Goal: Task Accomplishment & Management: Manage account settings

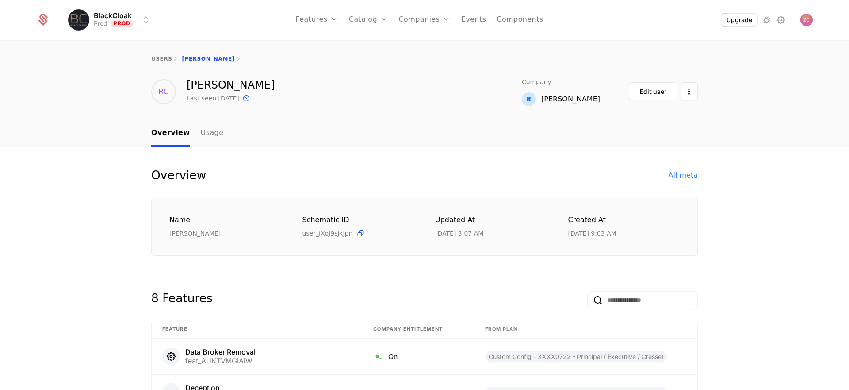
click at [134, 22] on html "BlackCloak Prod Prod Features Features Flags Catalog Plans Add Ons Credits Conf…" at bounding box center [424, 195] width 849 height 390
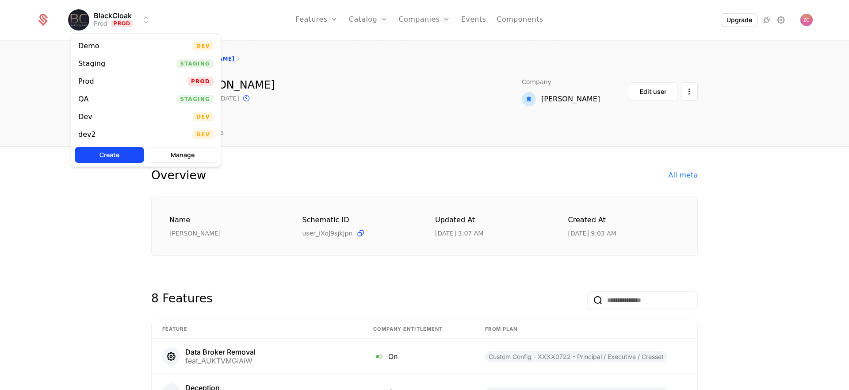
click at [83, 97] on div "QA" at bounding box center [83, 99] width 11 height 7
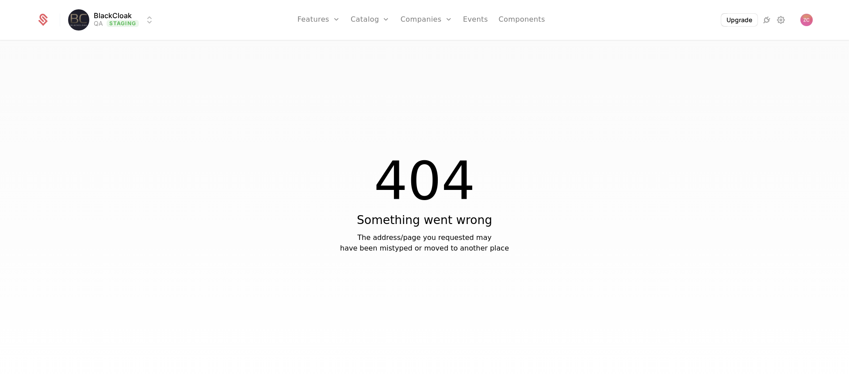
click at [130, 12] on html "BlackCloak QA Staging Features Features Flags Catalog Plans Add Ons Credits Con…" at bounding box center [424, 195] width 849 height 390
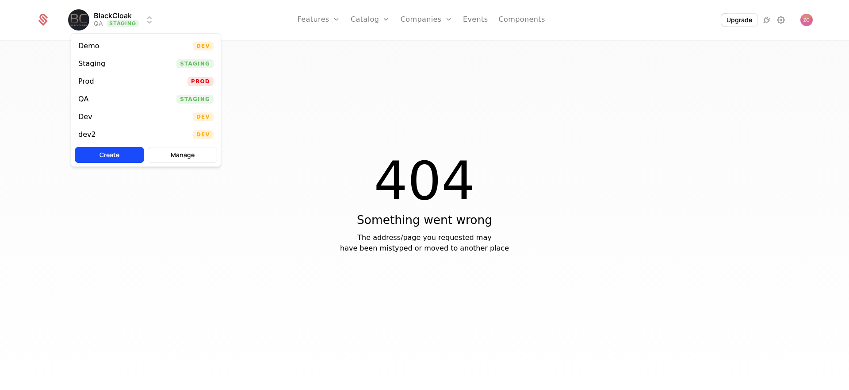
click at [355, 31] on html "BlackCloak QA Staging Features Features Flags Catalog Plans Add Ons Credits Con…" at bounding box center [424, 195] width 849 height 390
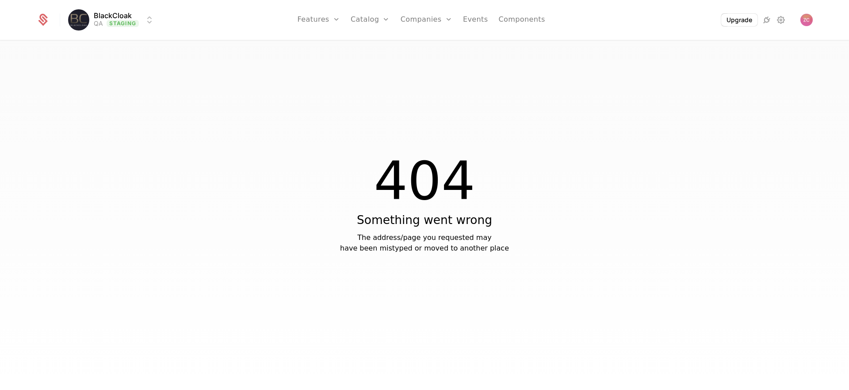
click at [382, 47] on link "Plans" at bounding box center [384, 43] width 46 height 7
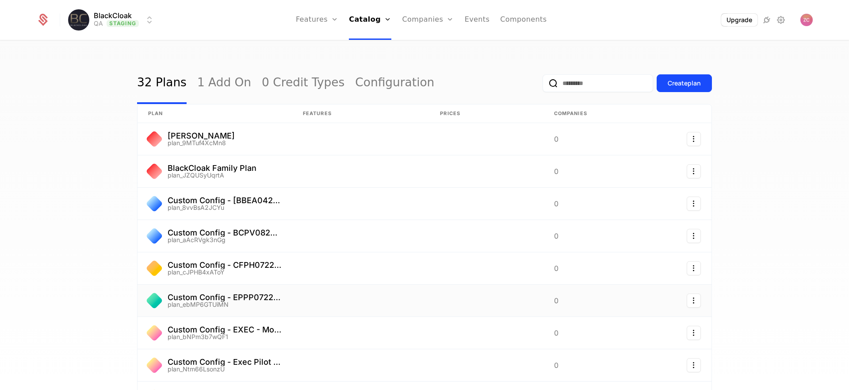
scroll to position [130, 0]
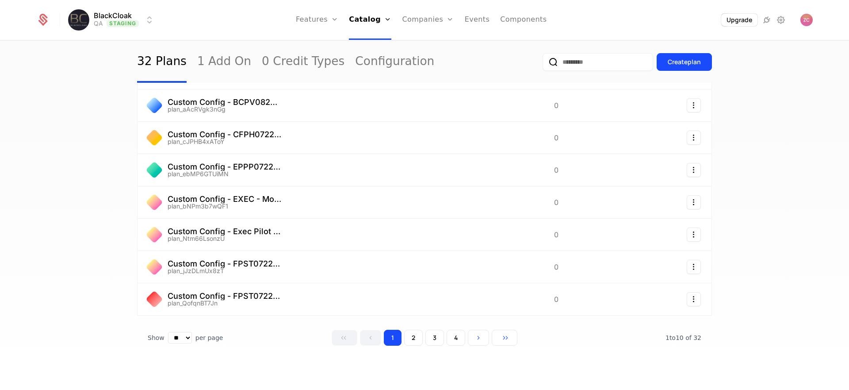
click at [112, 21] on html "BlackCloak QA Staging Features Features Flags Catalog Plans Add Ons Credits Con…" at bounding box center [424, 195] width 849 height 390
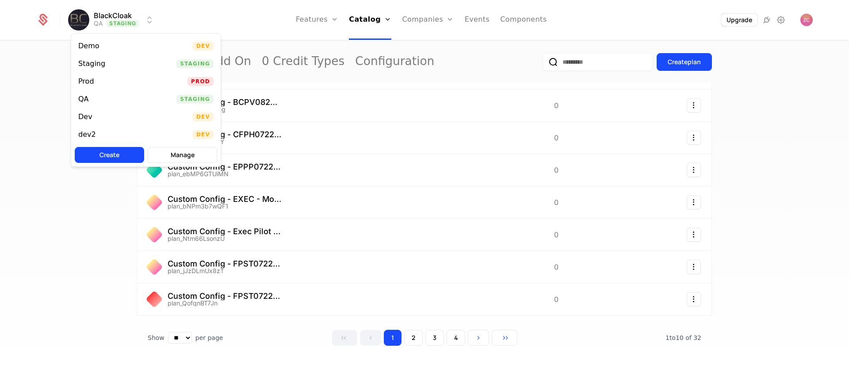
click at [93, 81] on div "Prod" at bounding box center [86, 81] width 16 height 7
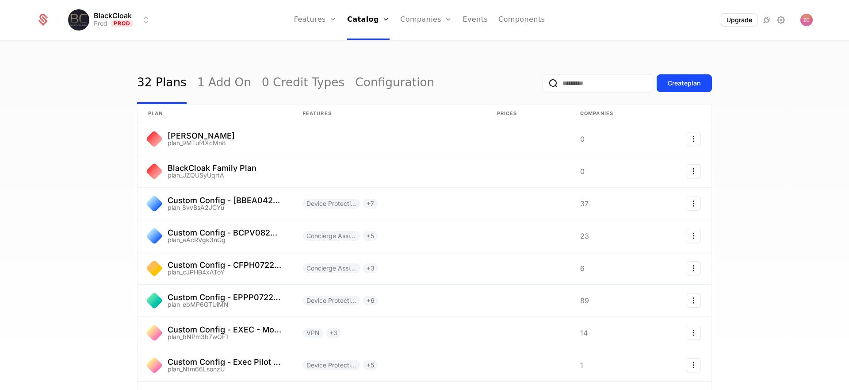
click at [581, 84] on input "email" at bounding box center [598, 83] width 111 height 18
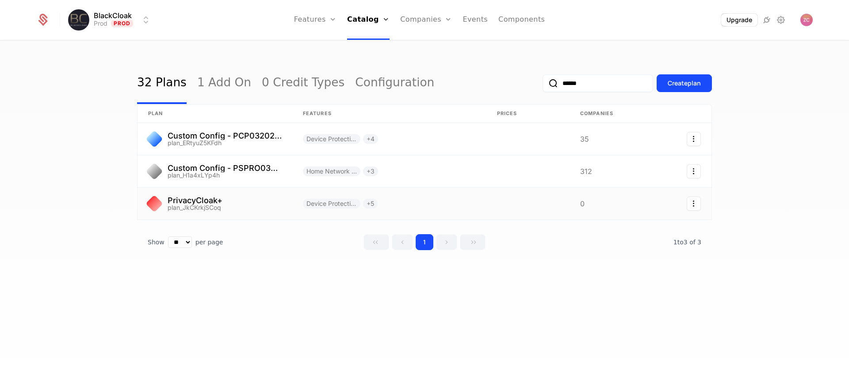
type input "******"
drag, startPoint x: 233, startPoint y: 202, endPoint x: 657, endPoint y: 2, distance: 468.0
click at [359, 207] on link at bounding box center [389, 203] width 194 height 32
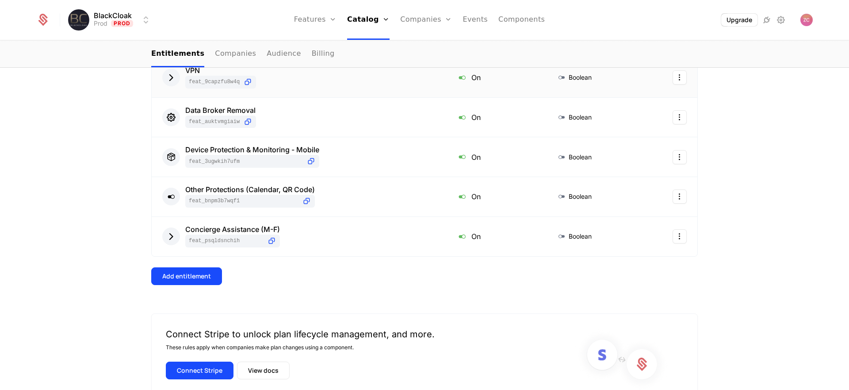
scroll to position [62, 0]
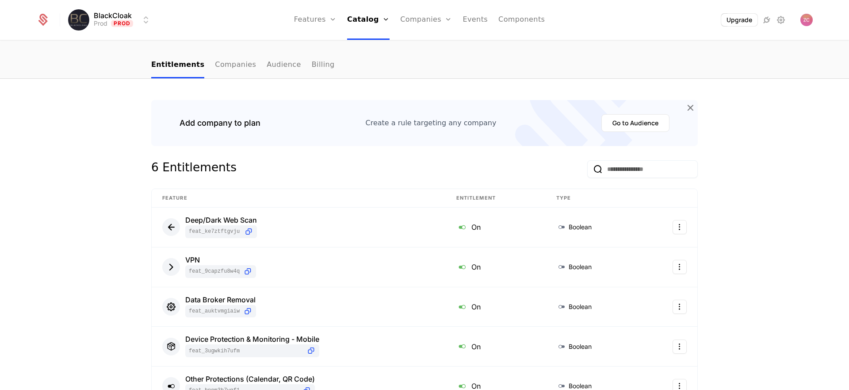
click at [278, 71] on link "Audience" at bounding box center [284, 65] width 34 height 26
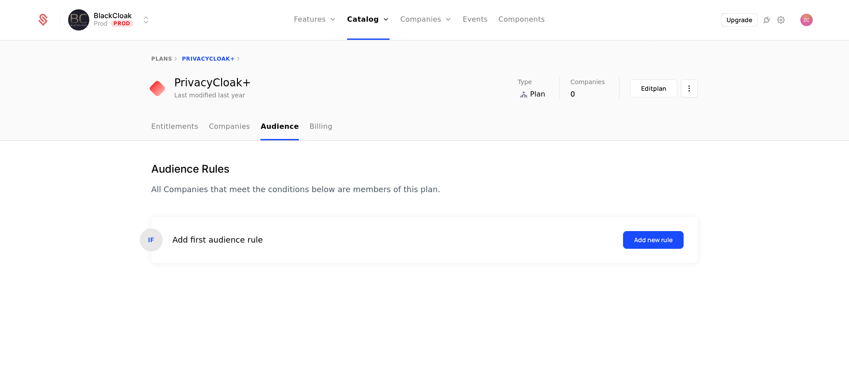
click at [166, 59] on link "plans" at bounding box center [161, 59] width 21 height 6
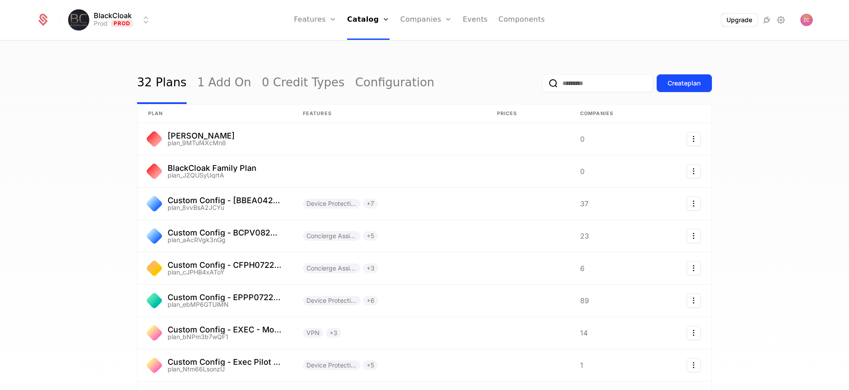
click at [581, 84] on input "email" at bounding box center [598, 83] width 111 height 18
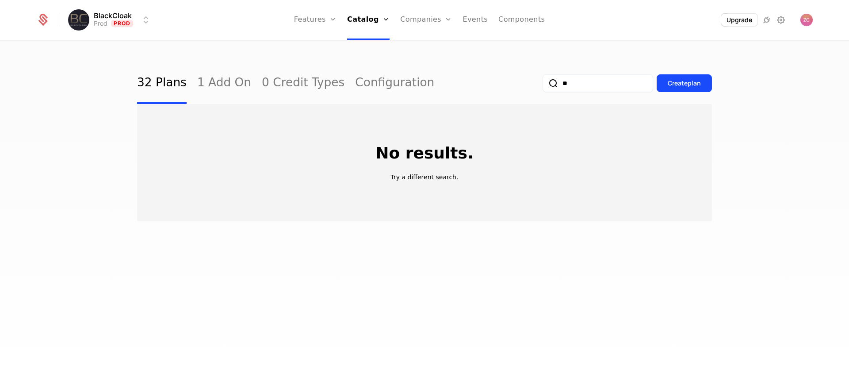
type input "*"
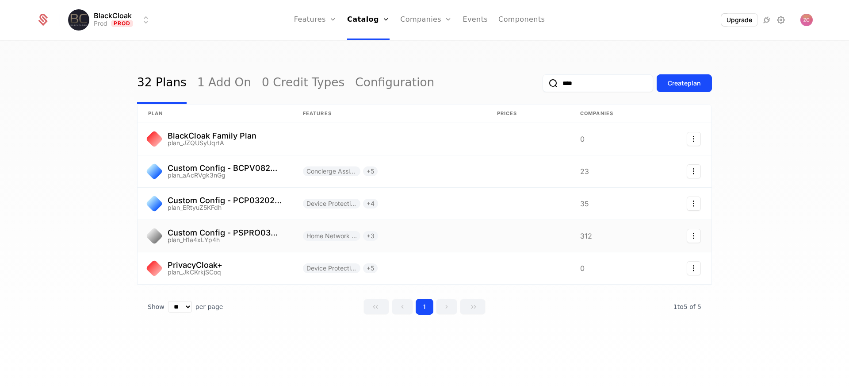
type input "****"
click at [204, 237] on link at bounding box center [215, 236] width 155 height 32
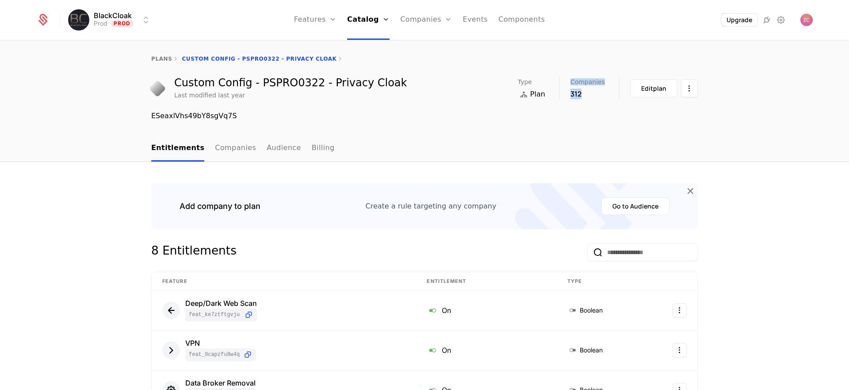
drag, startPoint x: 592, startPoint y: 96, endPoint x: 552, endPoint y: 96, distance: 39.4
click at [552, 96] on div "Type Plan Companies 312 Edit plan" at bounding box center [608, 87] width 180 height 23
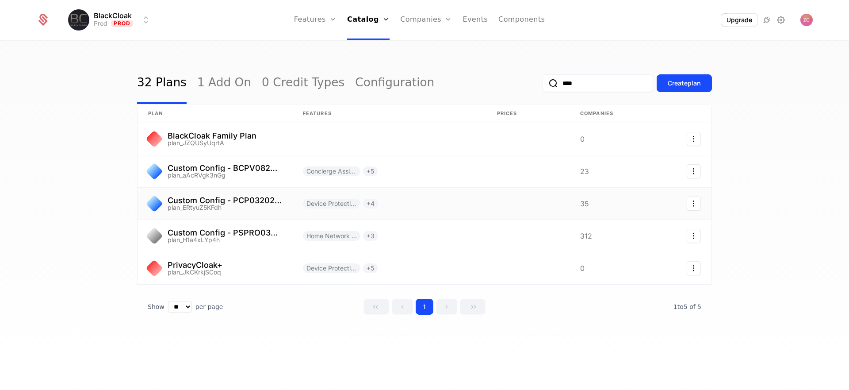
click at [254, 200] on link at bounding box center [215, 203] width 155 height 32
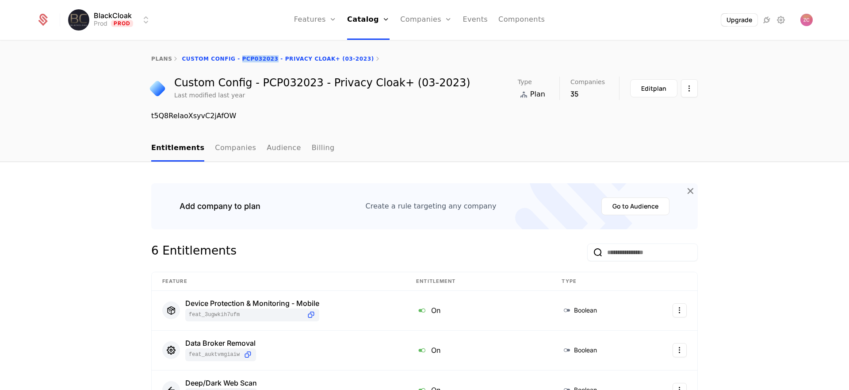
drag, startPoint x: 237, startPoint y: 58, endPoint x: 271, endPoint y: 60, distance: 34.5
click at [271, 60] on div "plans Custom Config - PCP032023 - Privacy Cloak+ (03-2023)" at bounding box center [424, 58] width 547 height 7
click at [279, 149] on link "Audience" at bounding box center [284, 148] width 34 height 26
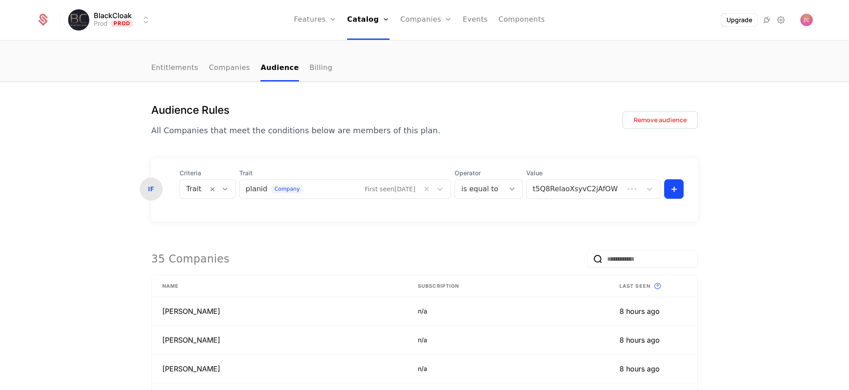
scroll to position [81, 0]
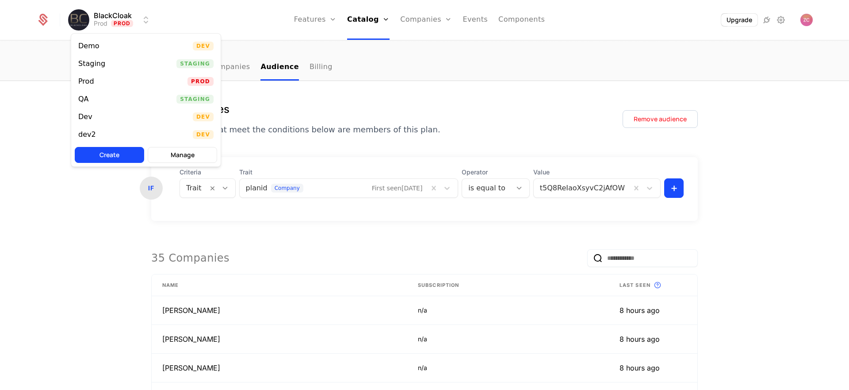
click at [123, 20] on html "BlackCloak Prod Prod Features Features Flags Catalog Plans Add Ons Credits Conf…" at bounding box center [424, 195] width 849 height 390
click at [100, 62] on div "Staging" at bounding box center [91, 63] width 27 height 7
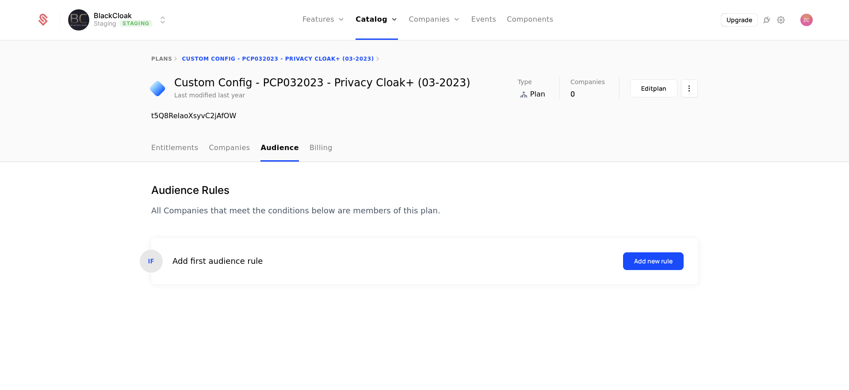
click at [666, 256] on button "Add new rule" at bounding box center [653, 261] width 61 height 18
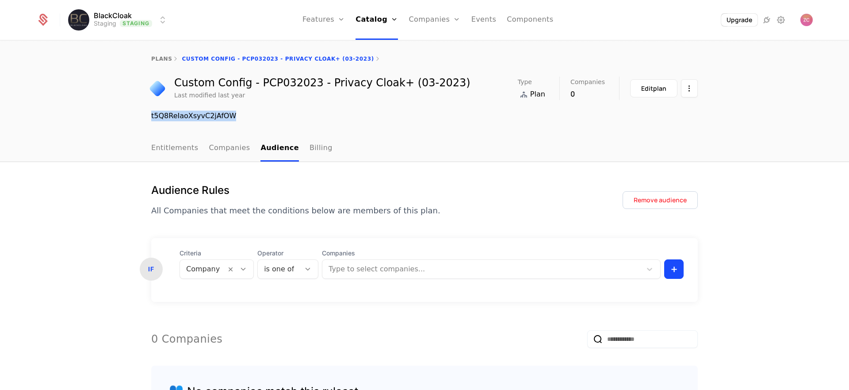
drag, startPoint x: 150, startPoint y: 115, endPoint x: 253, endPoint y: 116, distance: 103.0
click at [253, 116] on div "Custom Config - PCP032023 - Privacy Cloak+ (03-2023) Last modified last year Ty…" at bounding box center [424, 98] width 575 height 45
copy div "t5Q8ReIaoXsyvC2jAfOW"
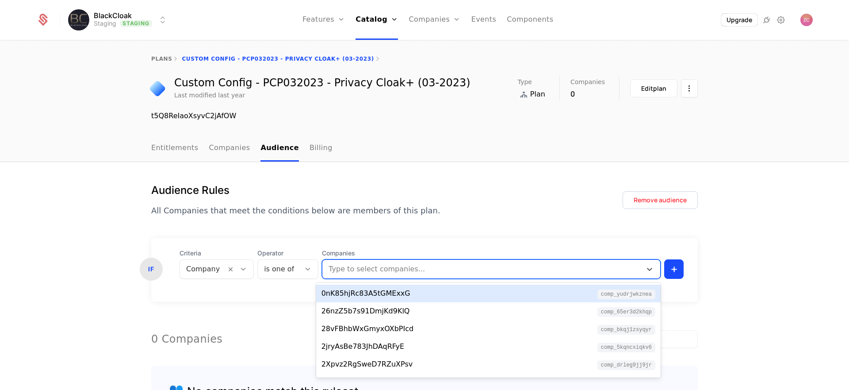
click at [349, 273] on div at bounding box center [482, 269] width 309 height 12
paste input "**********"
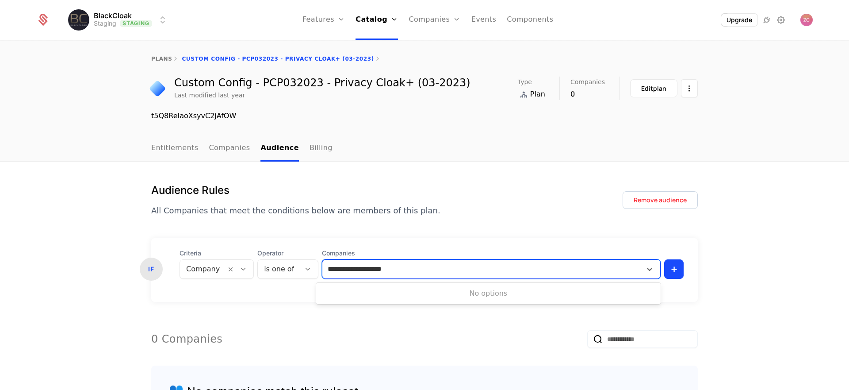
type input "**********"
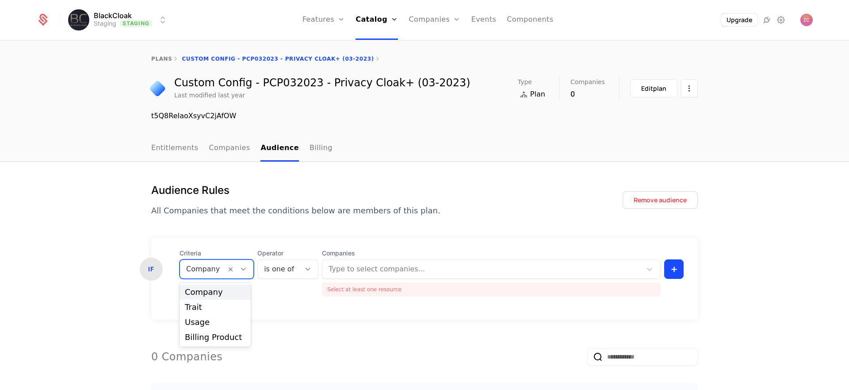
click at [200, 269] on div at bounding box center [203, 269] width 34 height 12
click at [203, 289] on div "Company" at bounding box center [215, 292] width 61 height 8
click at [206, 270] on div at bounding box center [203, 269] width 34 height 12
click at [201, 307] on div "Trait" at bounding box center [215, 307] width 61 height 8
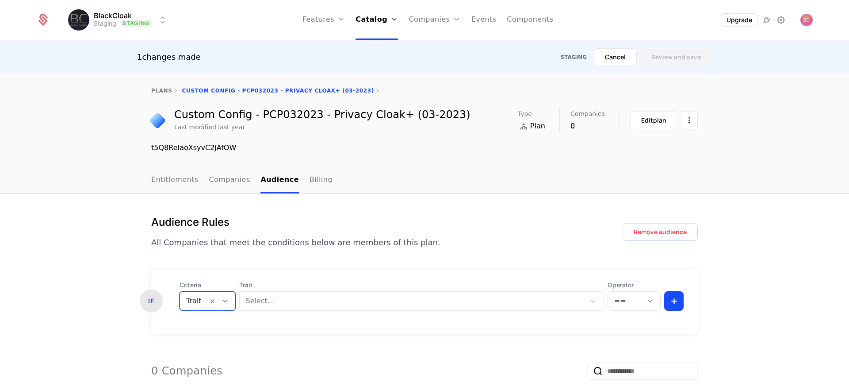
click at [296, 328] on div "IF Criteria option Trait, selected. Trait Trait Select... Operator == +" at bounding box center [424, 302] width 547 height 64
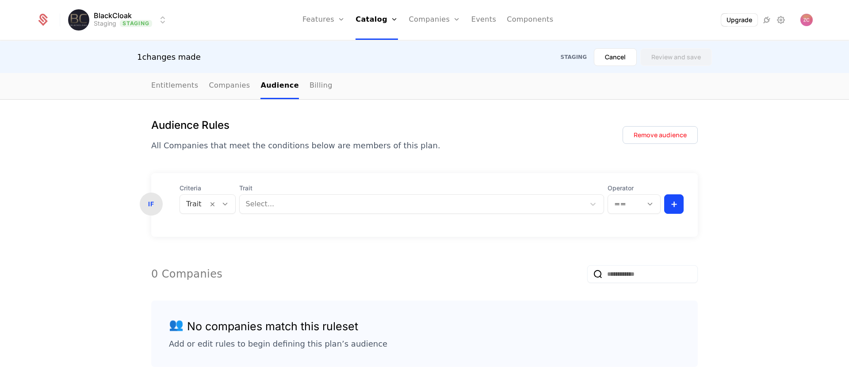
scroll to position [106, 0]
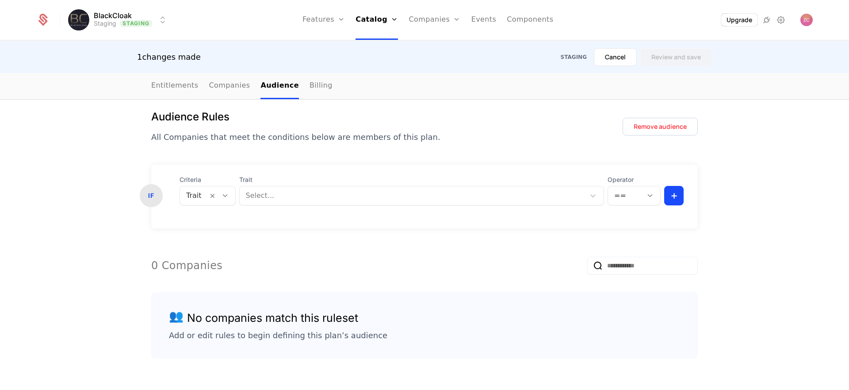
click at [288, 193] on div at bounding box center [412, 195] width 333 height 12
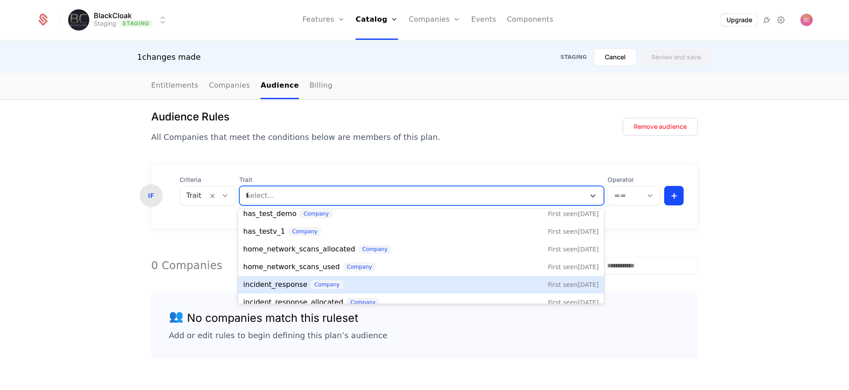
scroll to position [0, 0]
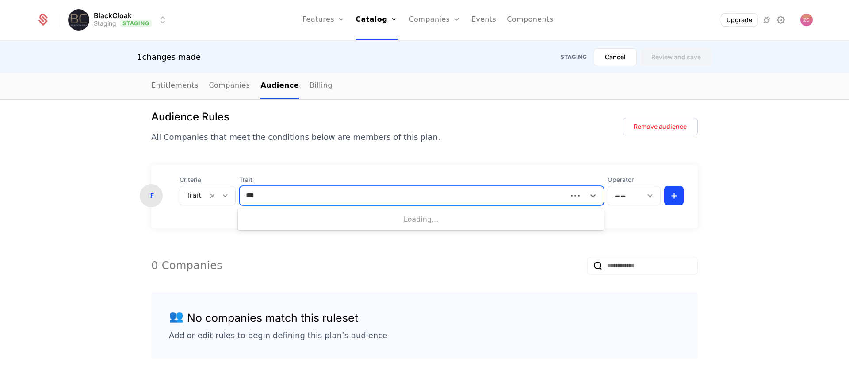
type input "****"
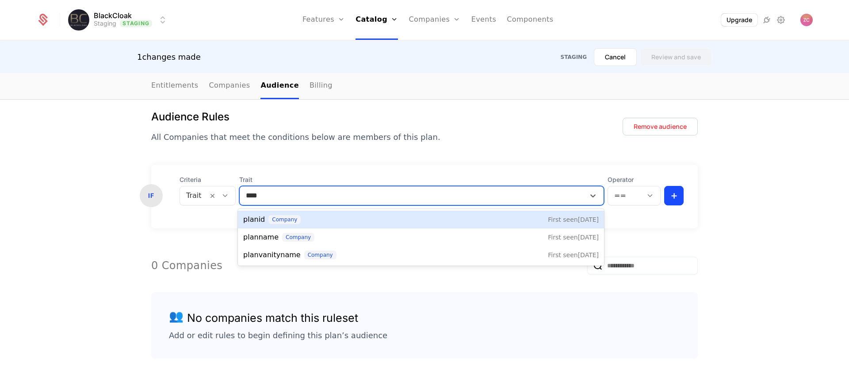
click at [251, 221] on span "planid" at bounding box center [254, 219] width 22 height 11
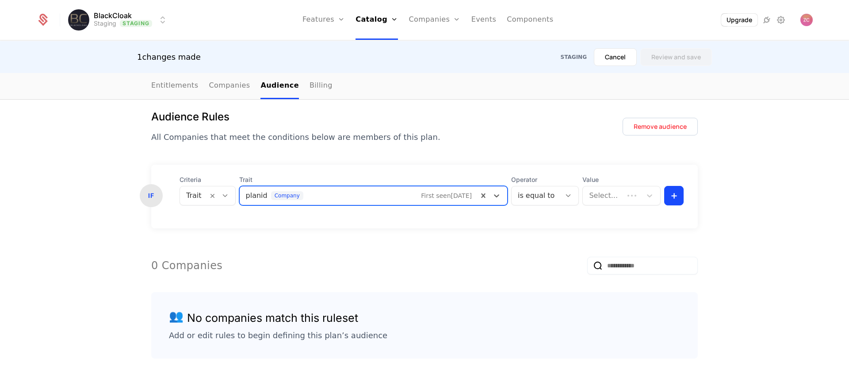
scroll to position [94, 0]
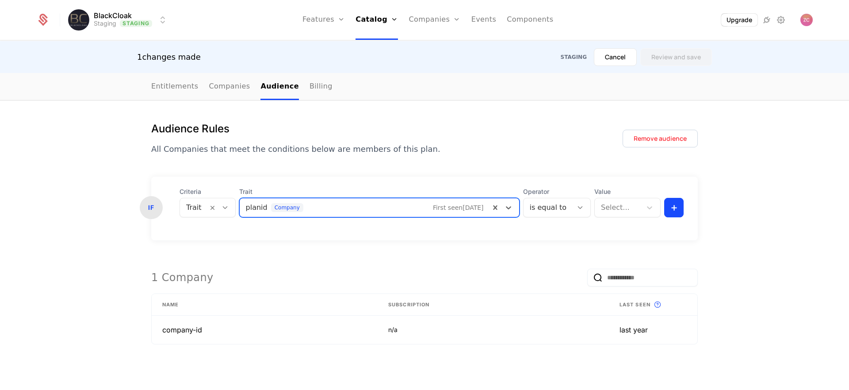
click at [522, 288] on div "1 Company" at bounding box center [424, 277] width 547 height 32
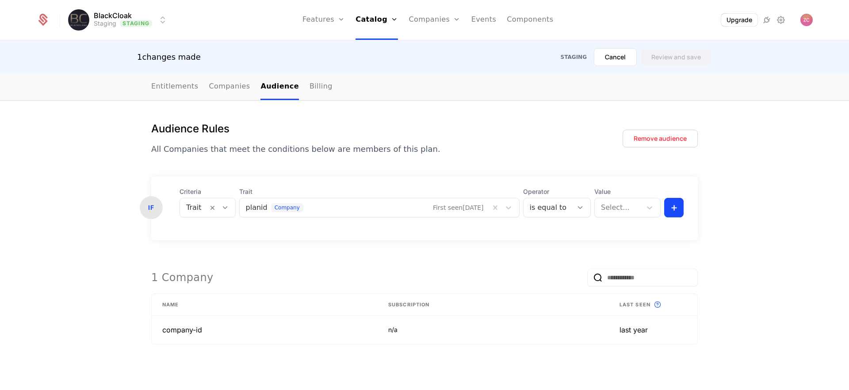
click at [625, 206] on div at bounding box center [618, 207] width 34 height 12
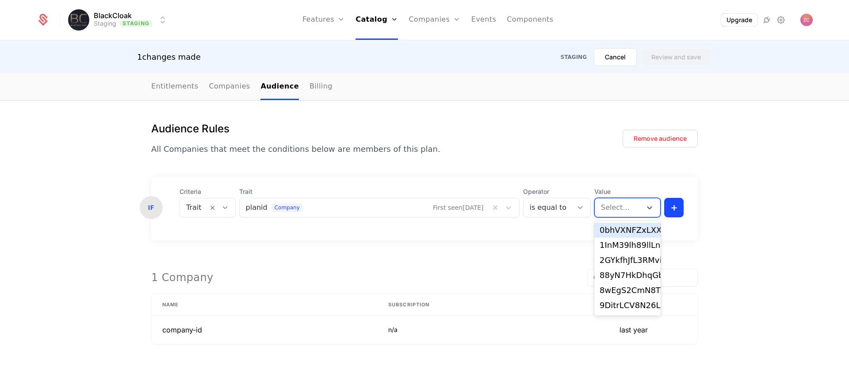
paste input "**********"
type input "**********"
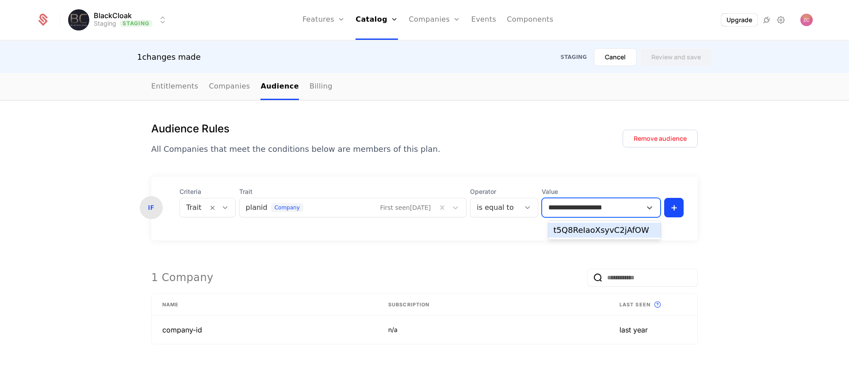
click at [577, 231] on div "t5Q8ReIaoXsyvC2jAfOW" at bounding box center [605, 230] width 102 height 8
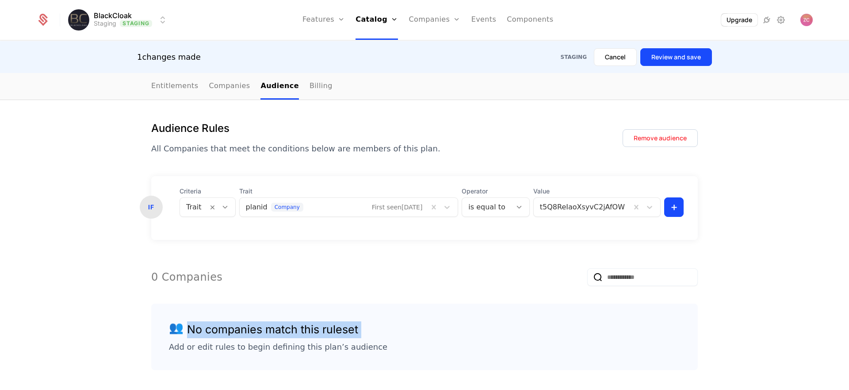
drag, startPoint x: 334, startPoint y: 335, endPoint x: 169, endPoint y: 333, distance: 164.9
click at [169, 333] on div "👥 No companies match this ruleset Add or edit rules to begin defining this plan…" at bounding box center [424, 336] width 511 height 31
click at [436, 276] on div "0 Companies" at bounding box center [424, 277] width 547 height 32
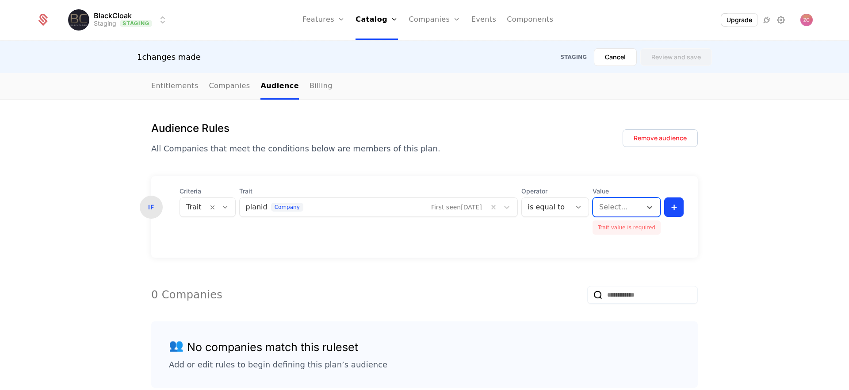
click at [618, 207] on div at bounding box center [617, 207] width 36 height 12
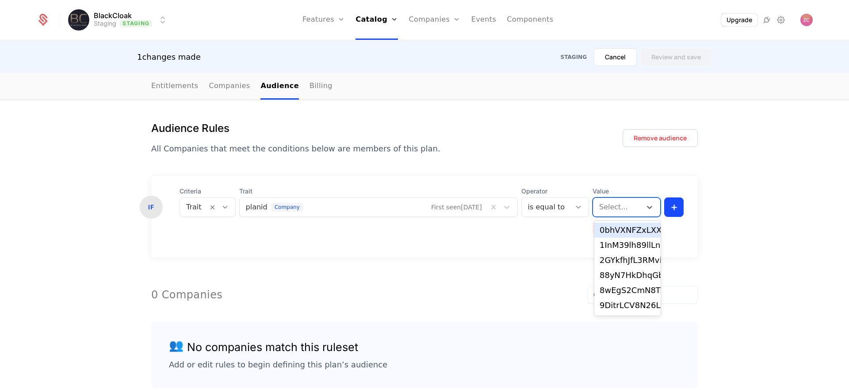
paste input "**********"
type input "**********"
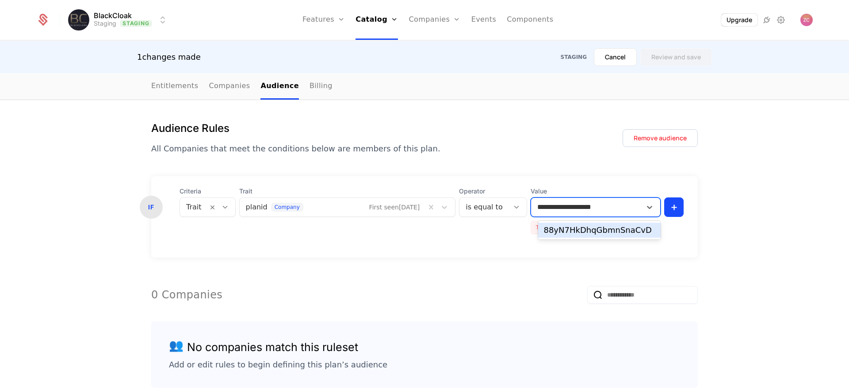
click at [600, 230] on div "88yN7HkDhqGbmnSnaCvD" at bounding box center [599, 230] width 112 height 8
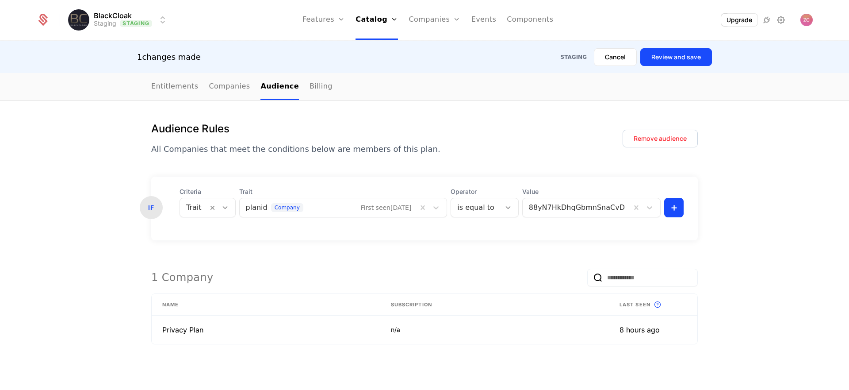
click at [489, 245] on form "IF Criteria Trait Trait planid company First seen [DATE] Operator is equal to V…" at bounding box center [424, 267] width 547 height 182
click at [661, 59] on button "Review and save" at bounding box center [676, 57] width 72 height 18
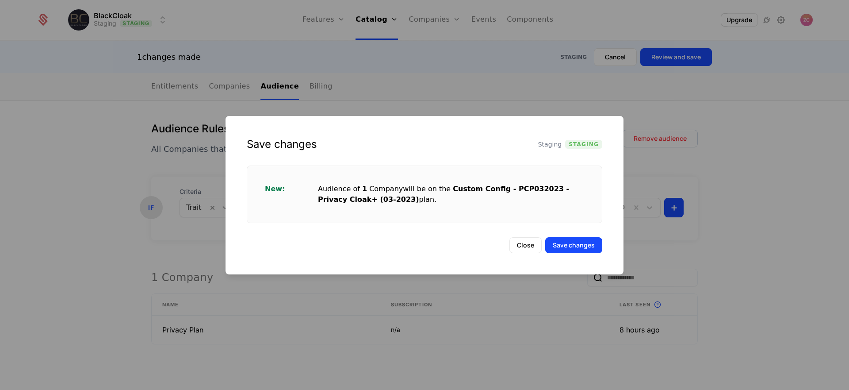
click at [579, 243] on button "Save changes" at bounding box center [573, 245] width 57 height 16
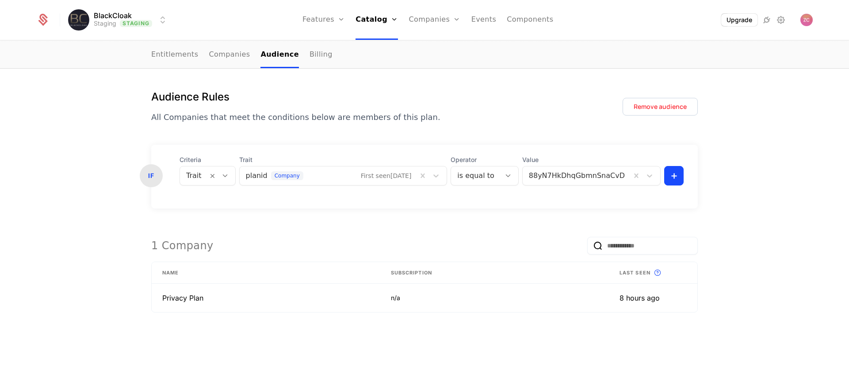
click at [382, 46] on link "Plans" at bounding box center [389, 43] width 46 height 7
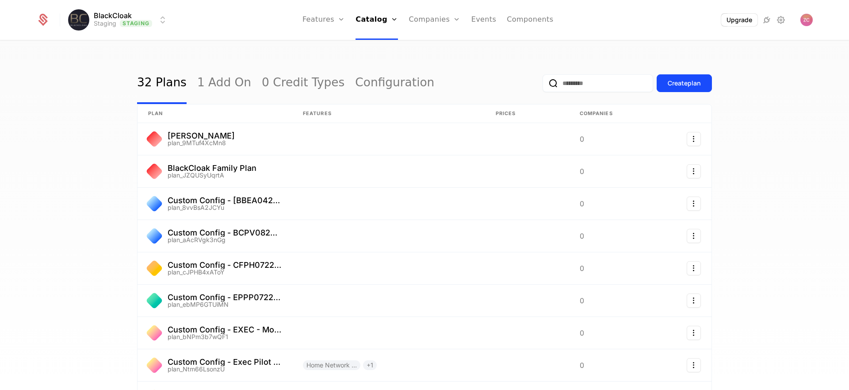
click at [593, 80] on input "email" at bounding box center [598, 83] width 111 height 18
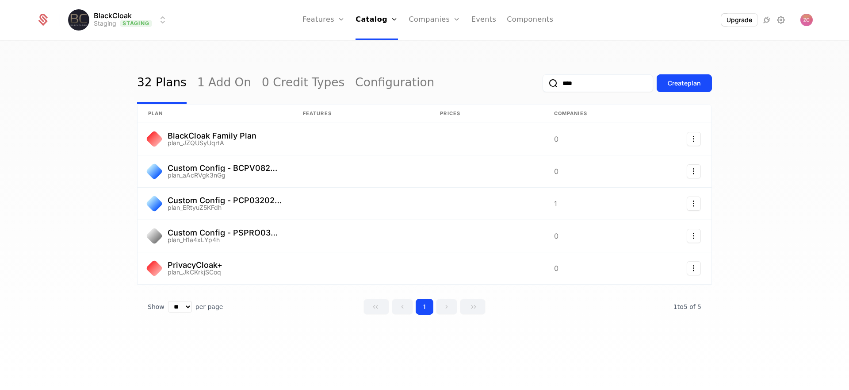
type input "****"
click at [146, 23] on html "BlackCloak Staging Staging Features Features Flags Catalog Plans Add Ons Credit…" at bounding box center [424, 195] width 849 height 390
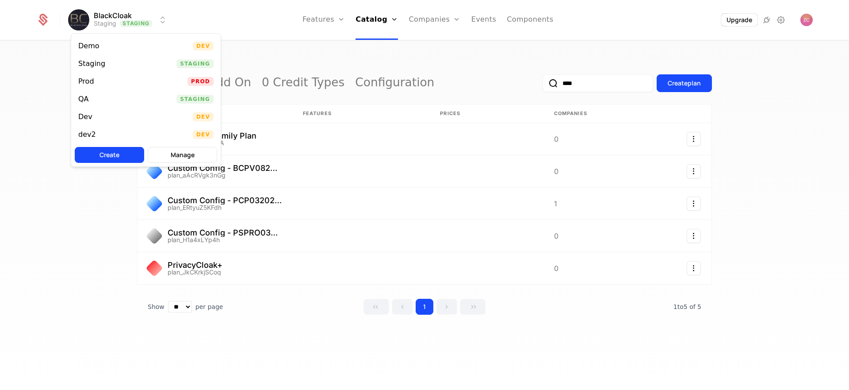
click at [91, 80] on div "Prod" at bounding box center [86, 81] width 16 height 7
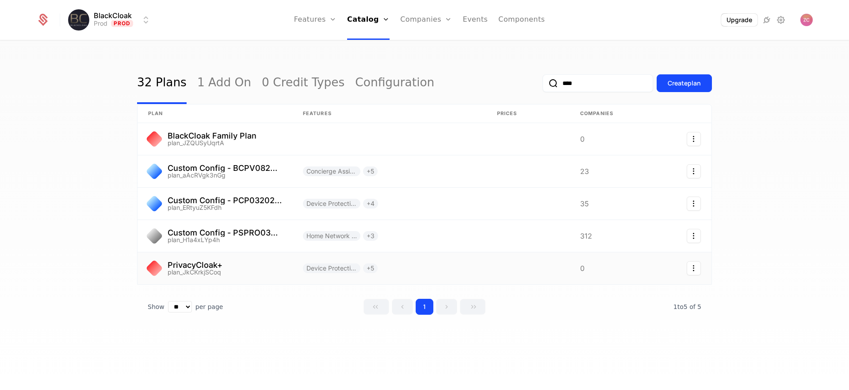
click at [200, 266] on link at bounding box center [215, 268] width 155 height 32
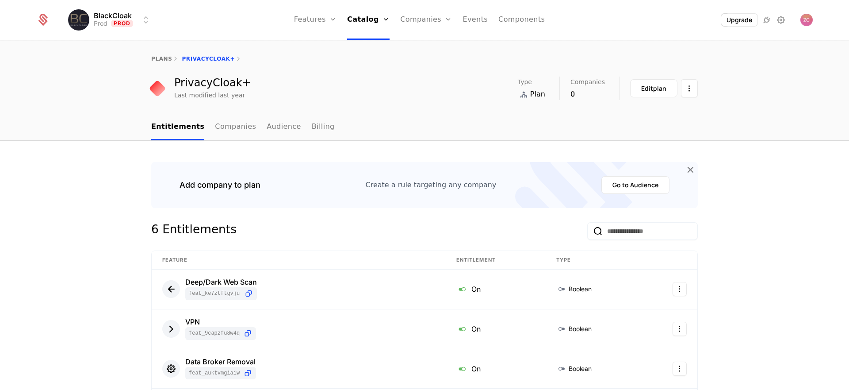
click at [274, 133] on link "Audience" at bounding box center [284, 127] width 34 height 26
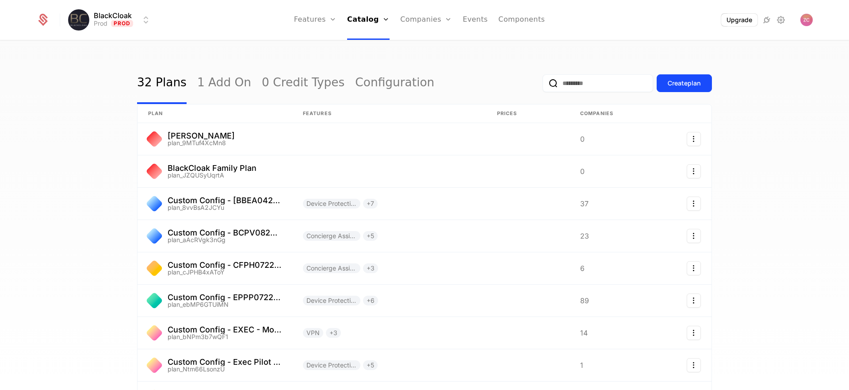
click at [603, 84] on input "email" at bounding box center [598, 83] width 111 height 18
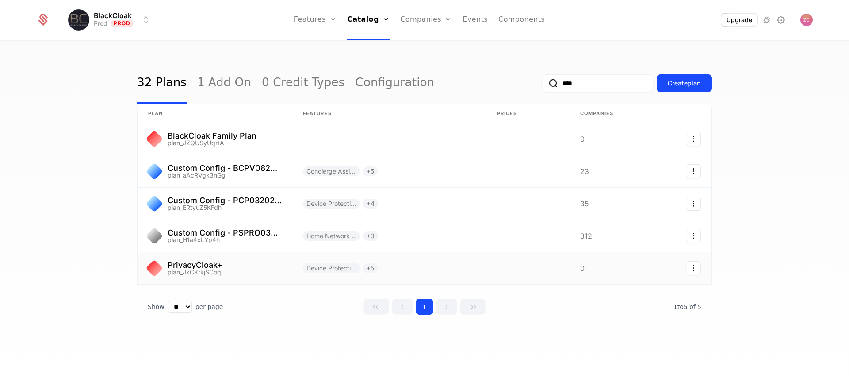
type input "****"
click at [229, 231] on link at bounding box center [215, 236] width 155 height 32
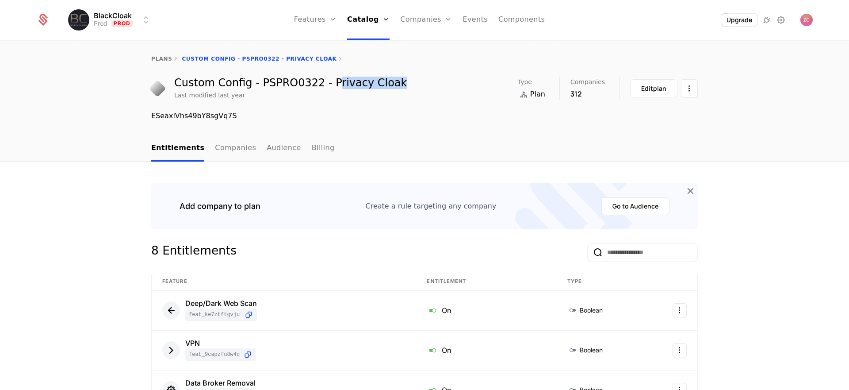
drag, startPoint x: 394, startPoint y: 80, endPoint x: 328, endPoint y: 80, distance: 65.9
click at [328, 80] on div "Custom Config - PSPRO0322 - Privacy Cloak Last modified last year Type Plan Com…" at bounding box center [424, 87] width 547 height 23
click at [328, 80] on div "Custom Config - PSPRO0322 - Privacy Cloak" at bounding box center [290, 82] width 233 height 11
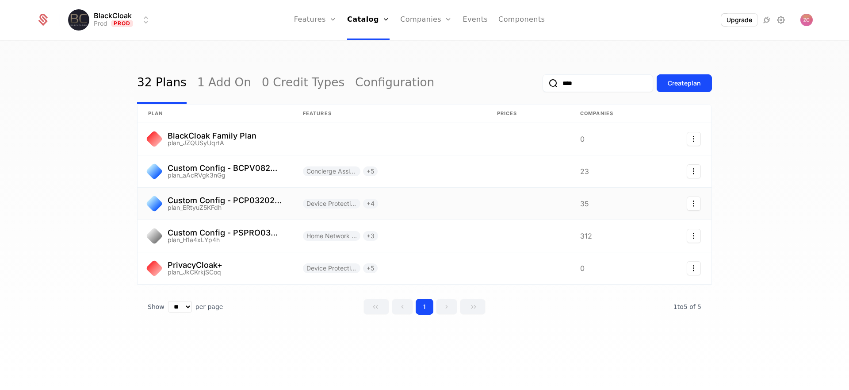
click at [222, 196] on link at bounding box center [215, 203] width 155 height 32
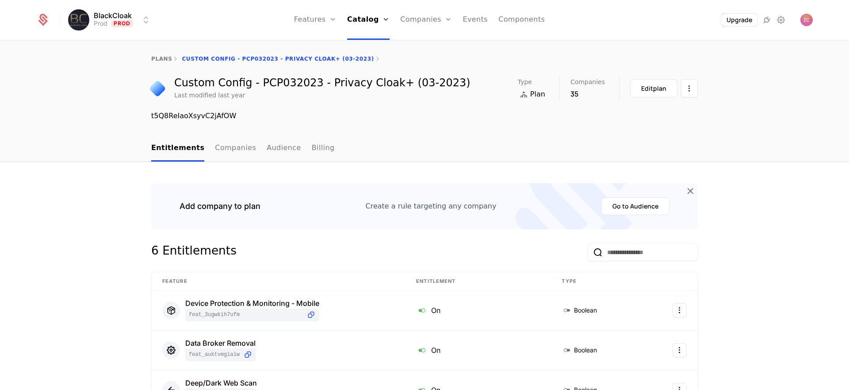
click at [274, 146] on link "Audience" at bounding box center [284, 148] width 34 height 26
